Goal: Task Accomplishment & Management: Use online tool/utility

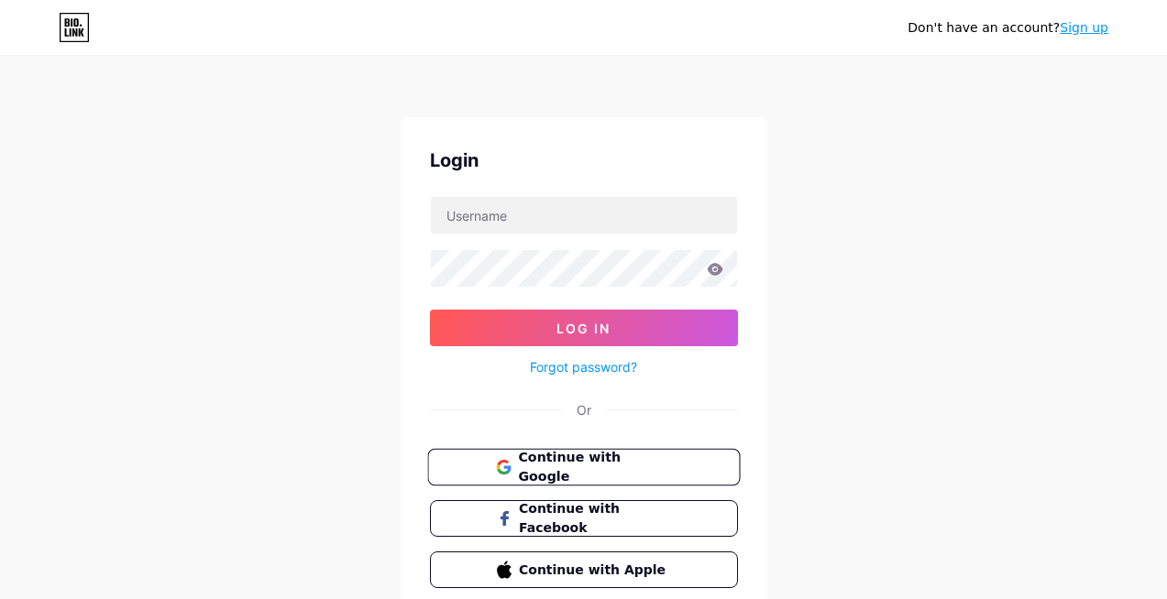
click at [546, 482] on button "Continue with Google" at bounding box center [583, 468] width 313 height 38
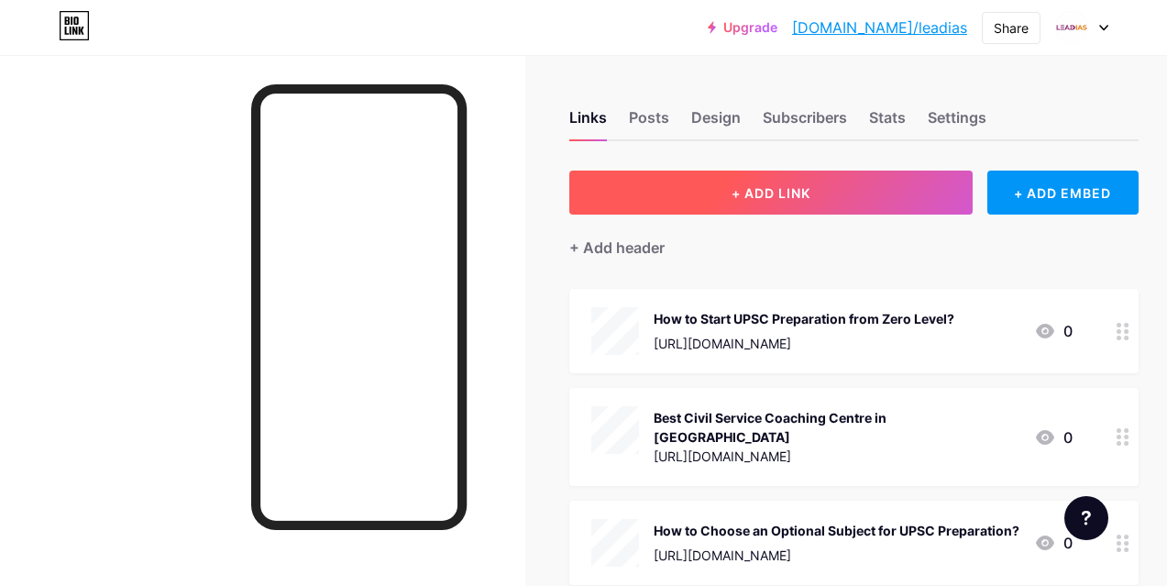
click at [791, 195] on span "+ ADD LINK" at bounding box center [770, 193] width 79 height 16
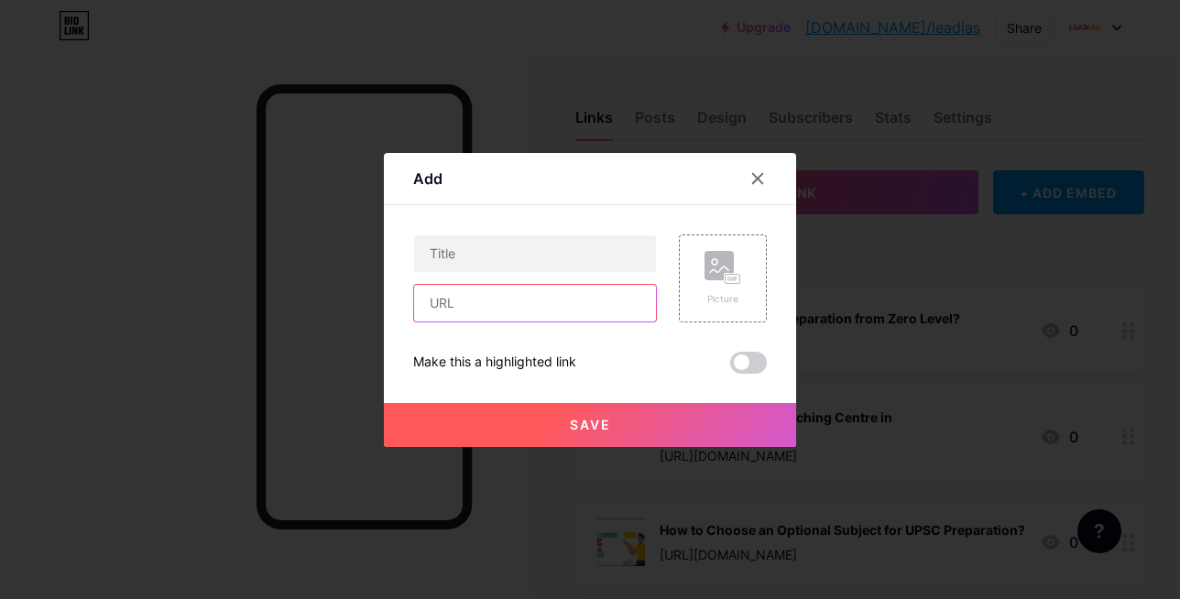
click at [474, 311] on input "text" at bounding box center [535, 303] width 242 height 37
paste input "[URL][DOMAIN_NAME]"
type input "[URL][DOMAIN_NAME]"
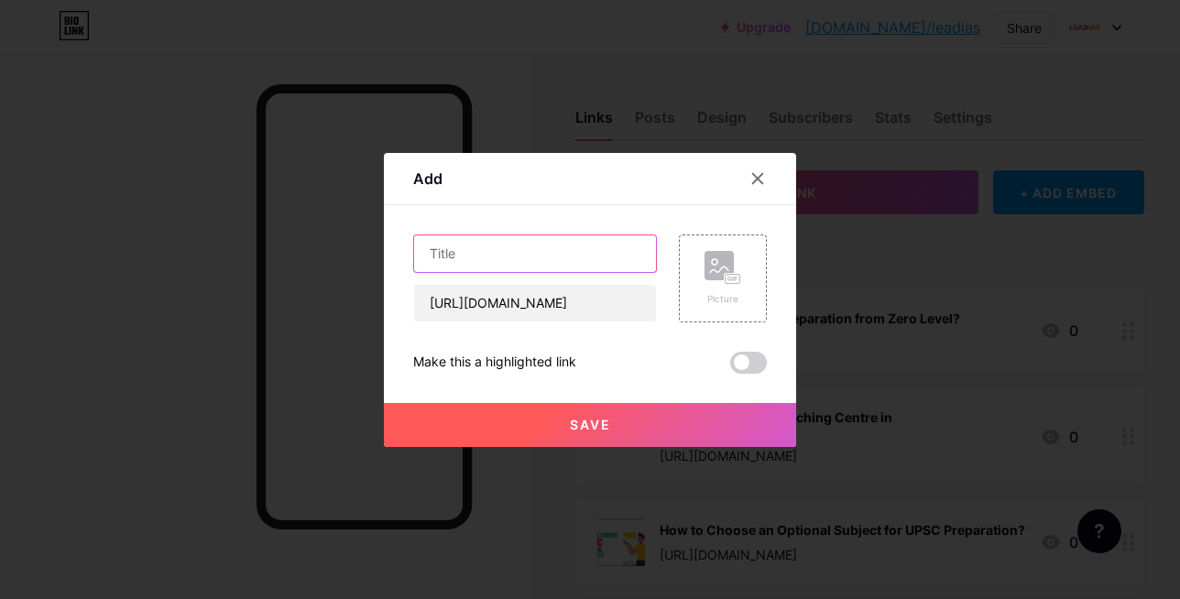
scroll to position [0, 0]
click at [466, 252] on input "text" at bounding box center [535, 254] width 242 height 37
paste input "LeadIAS Provides Expert IAS Coaching in [GEOGRAPHIC_DATA] for UPSC Aspirants"
type input "LeadIAS Provides Expert IAS Coaching in [GEOGRAPHIC_DATA] for UPSC Aspirants"
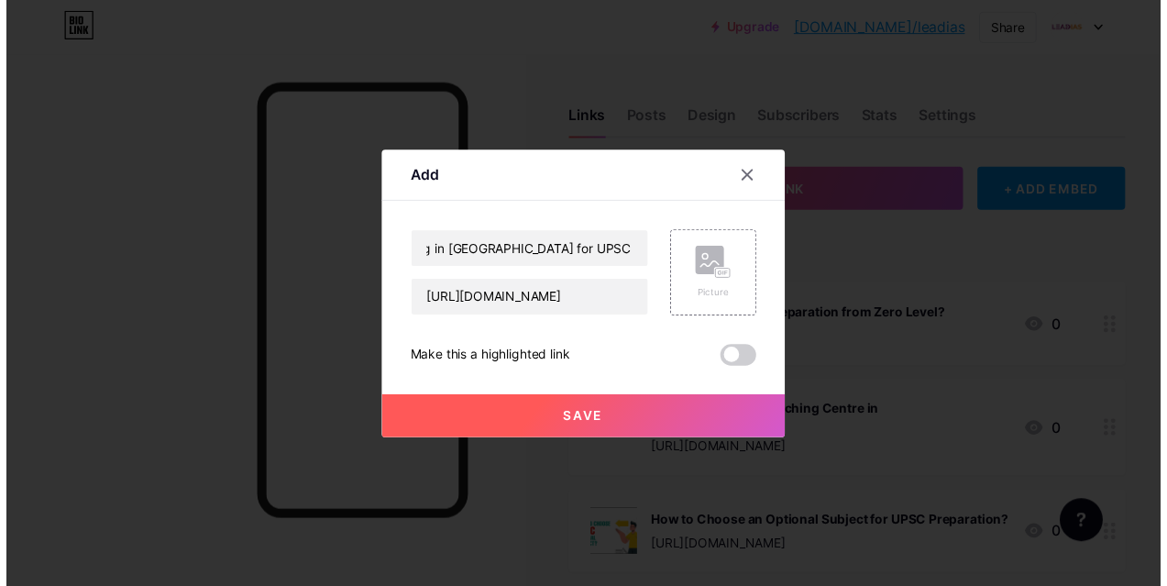
scroll to position [0, 0]
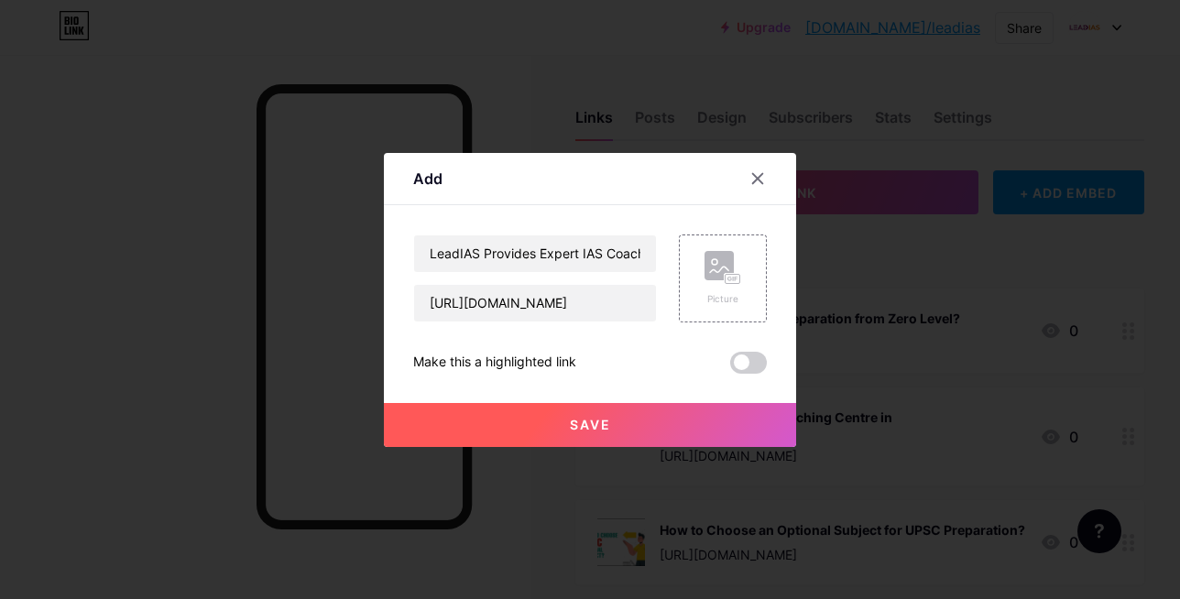
click at [598, 437] on button "Save" at bounding box center [590, 425] width 412 height 44
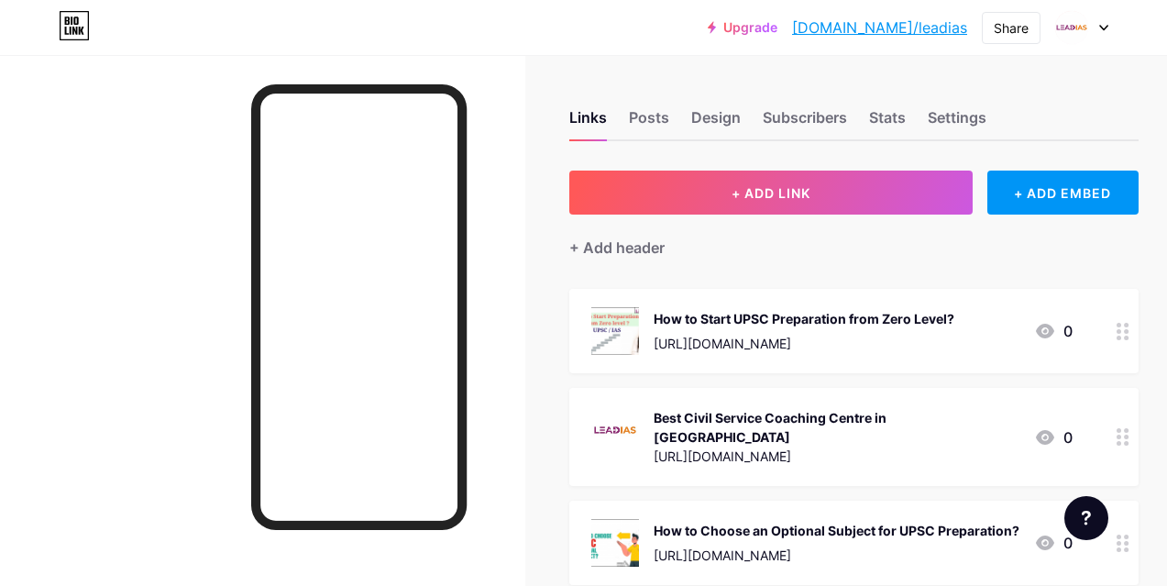
click at [905, 29] on link "[DOMAIN_NAME]/leadias" at bounding box center [879, 27] width 175 height 22
